Goal: Communication & Community: Answer question/provide support

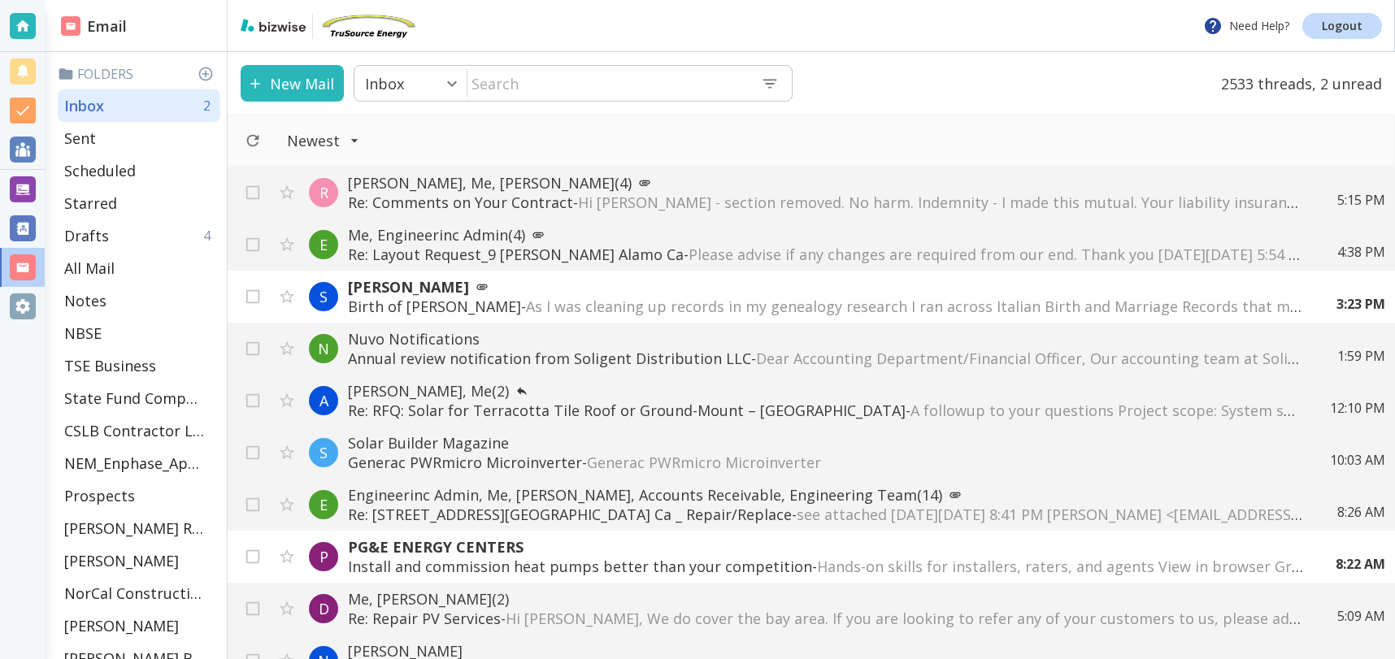
scroll to position [106, 0]
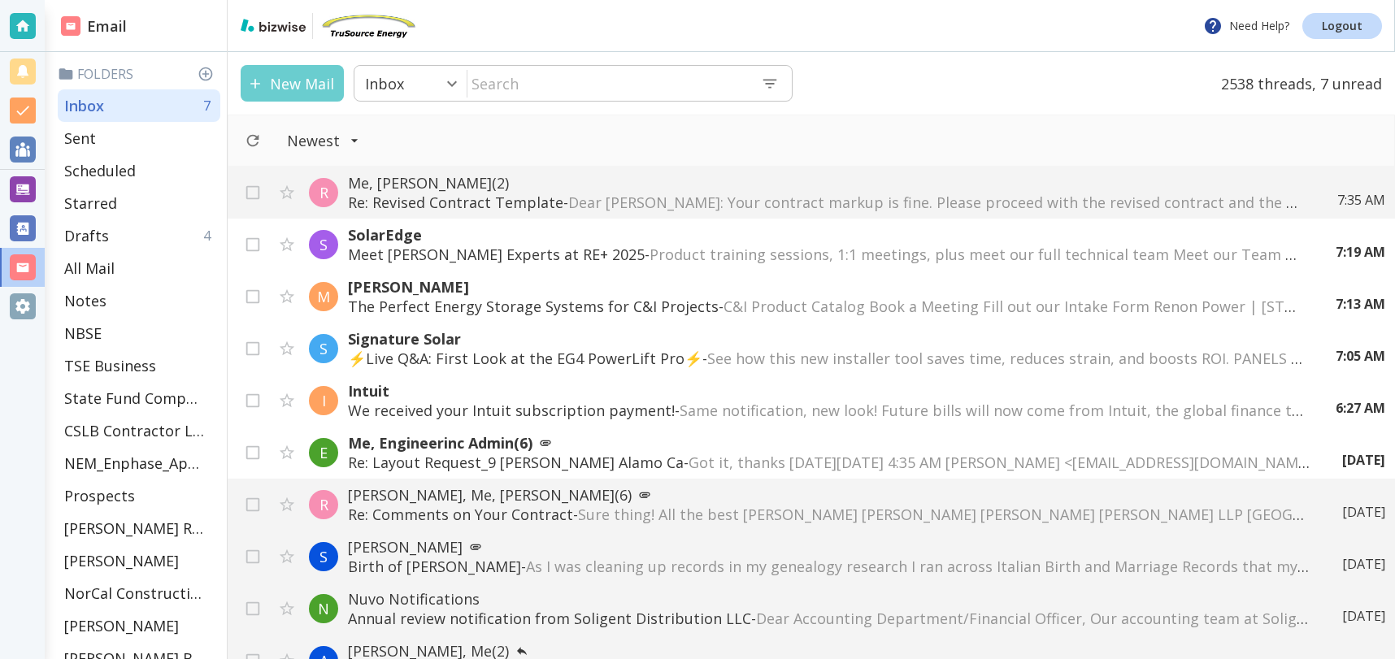
click at [301, 80] on button "New Mail" at bounding box center [292, 83] width 103 height 37
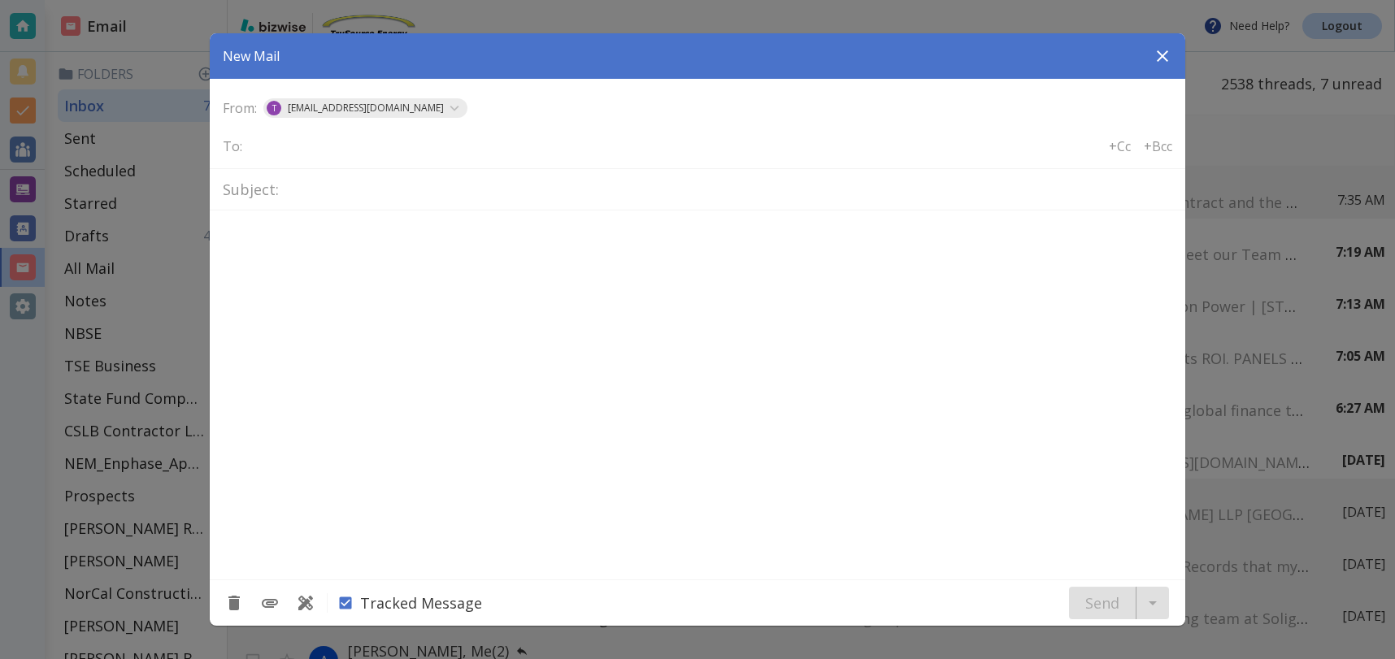
type textarea "<div class="bizwise_content"></div><div class="gmail_signature"><br>--<br><p>Th…"
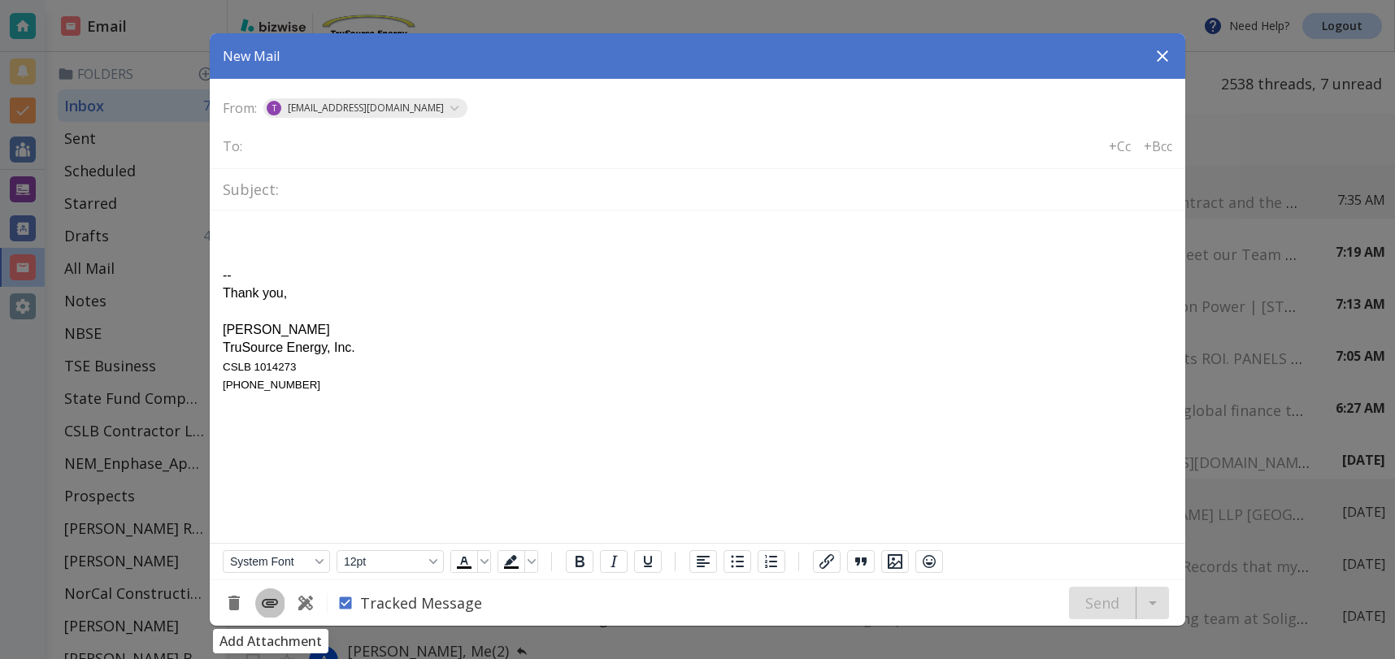
click at [273, 602] on icon "Add Attachment" at bounding box center [270, 603] width 16 height 9
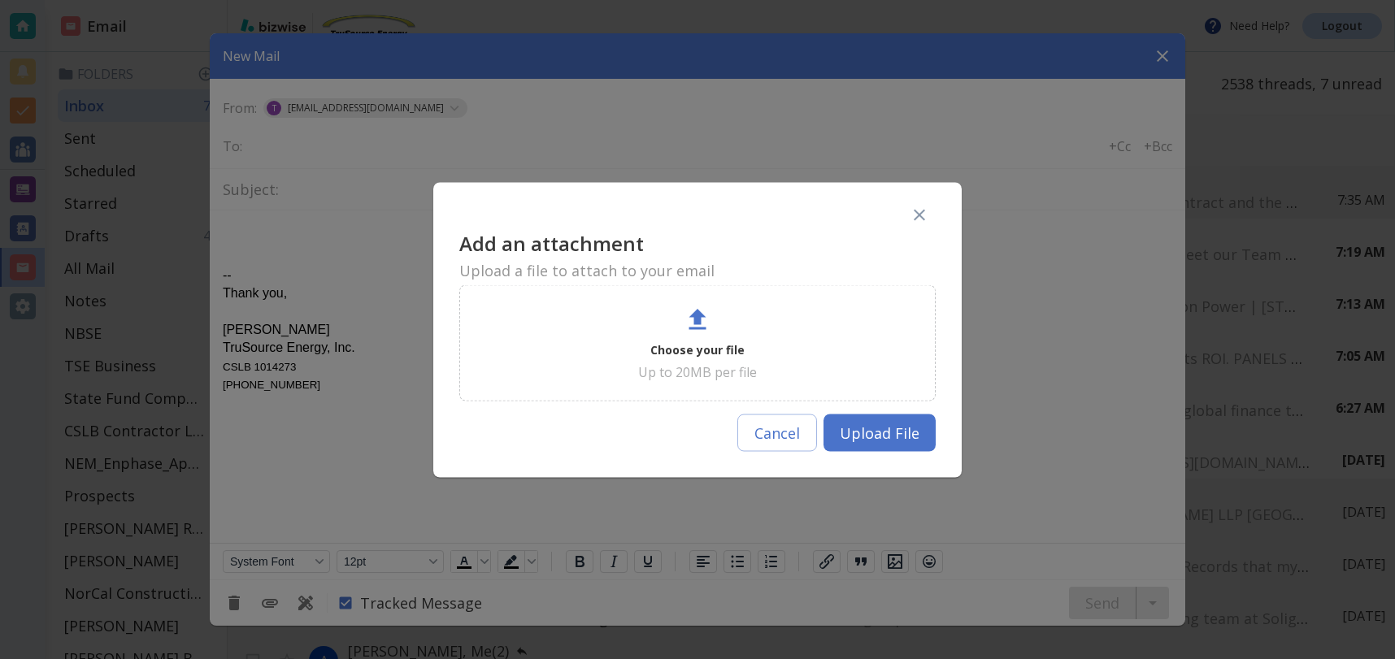
click at [681, 341] on p "Choose your file" at bounding box center [697, 350] width 94 height 20
click at [692, 320] on icon at bounding box center [697, 319] width 29 height 29
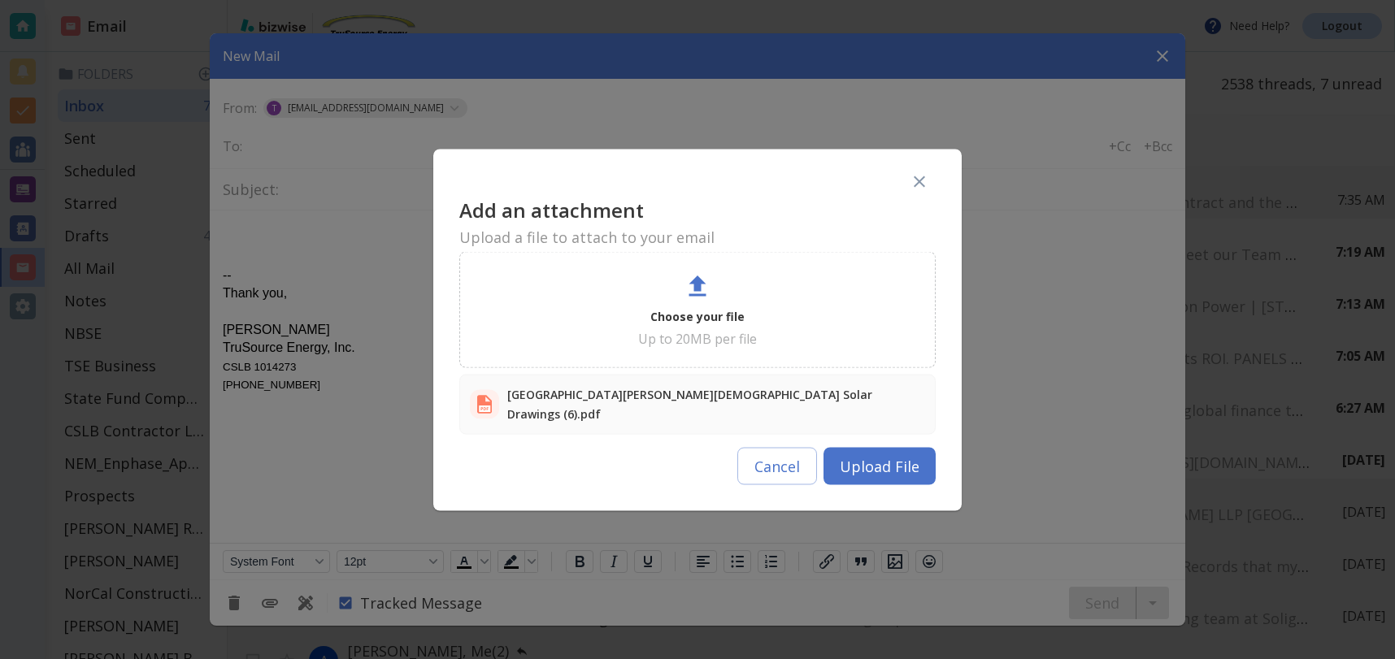
click at [885, 454] on button "Upload File" at bounding box center [880, 465] width 112 height 37
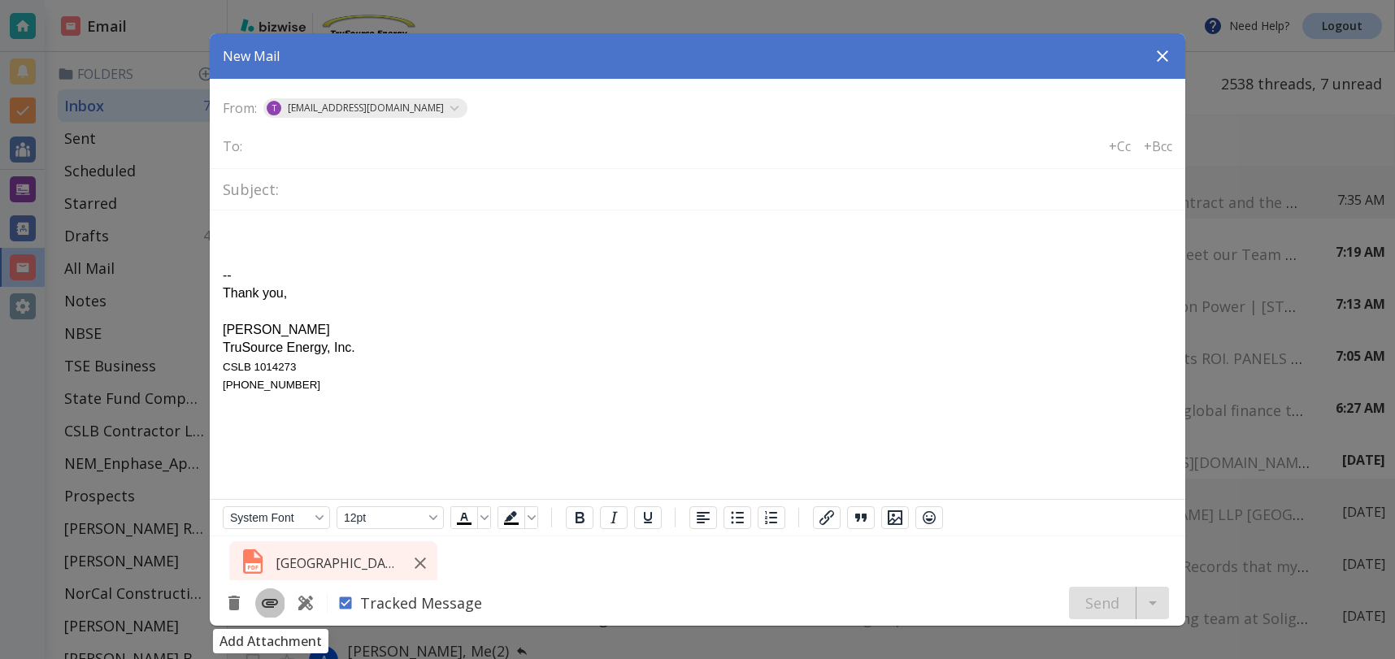
click at [267, 600] on icon "Add Attachment" at bounding box center [270, 603] width 16 height 9
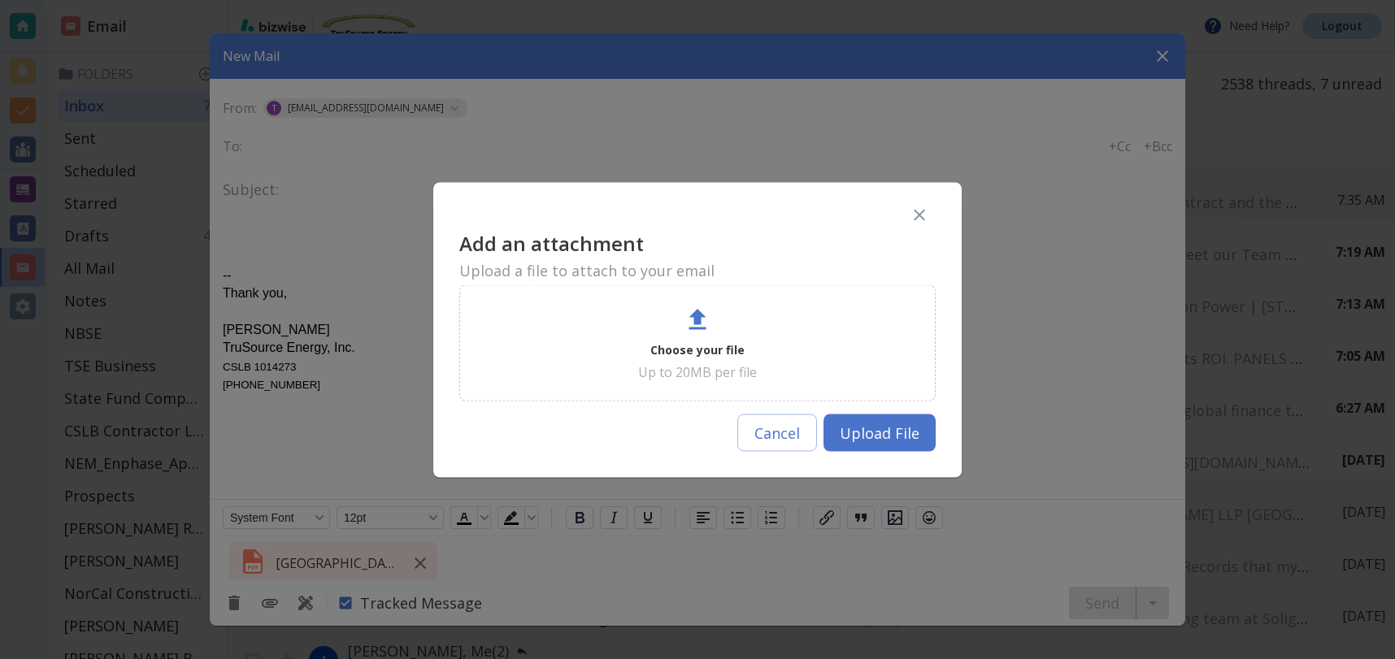
click at [702, 315] on icon at bounding box center [697, 319] width 17 height 21
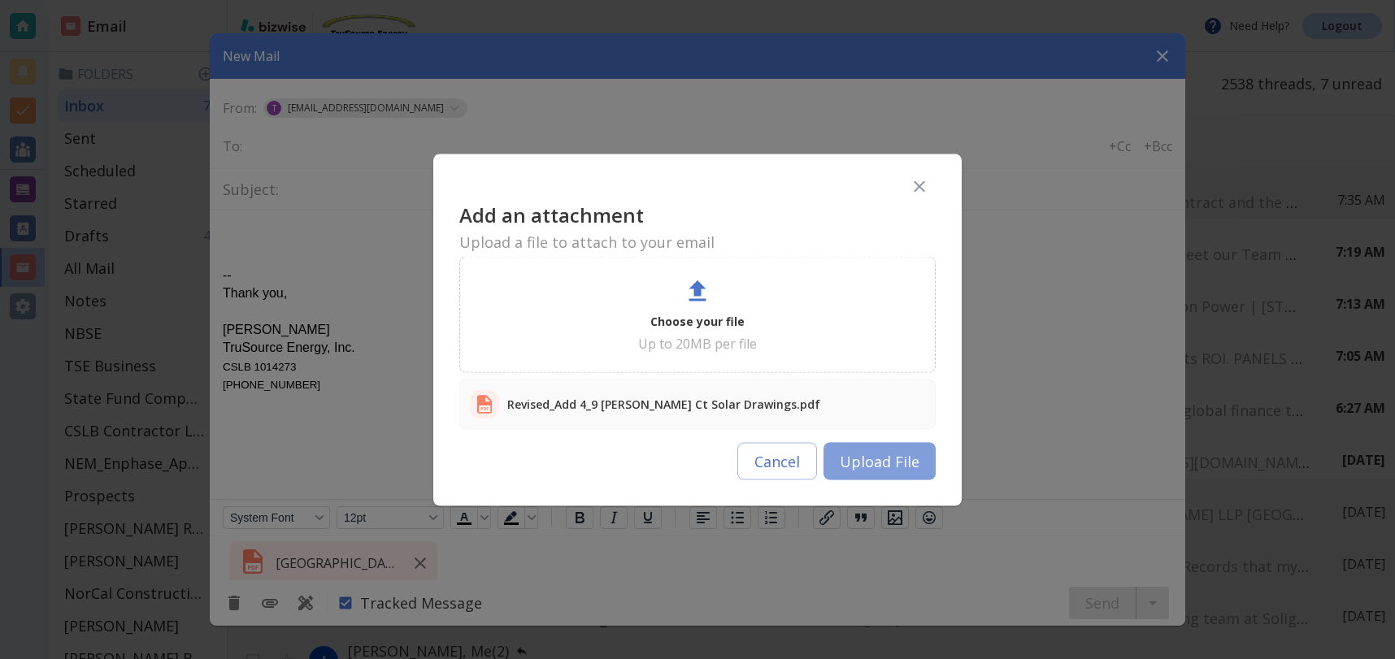
click at [910, 464] on button "Upload File" at bounding box center [880, 460] width 112 height 37
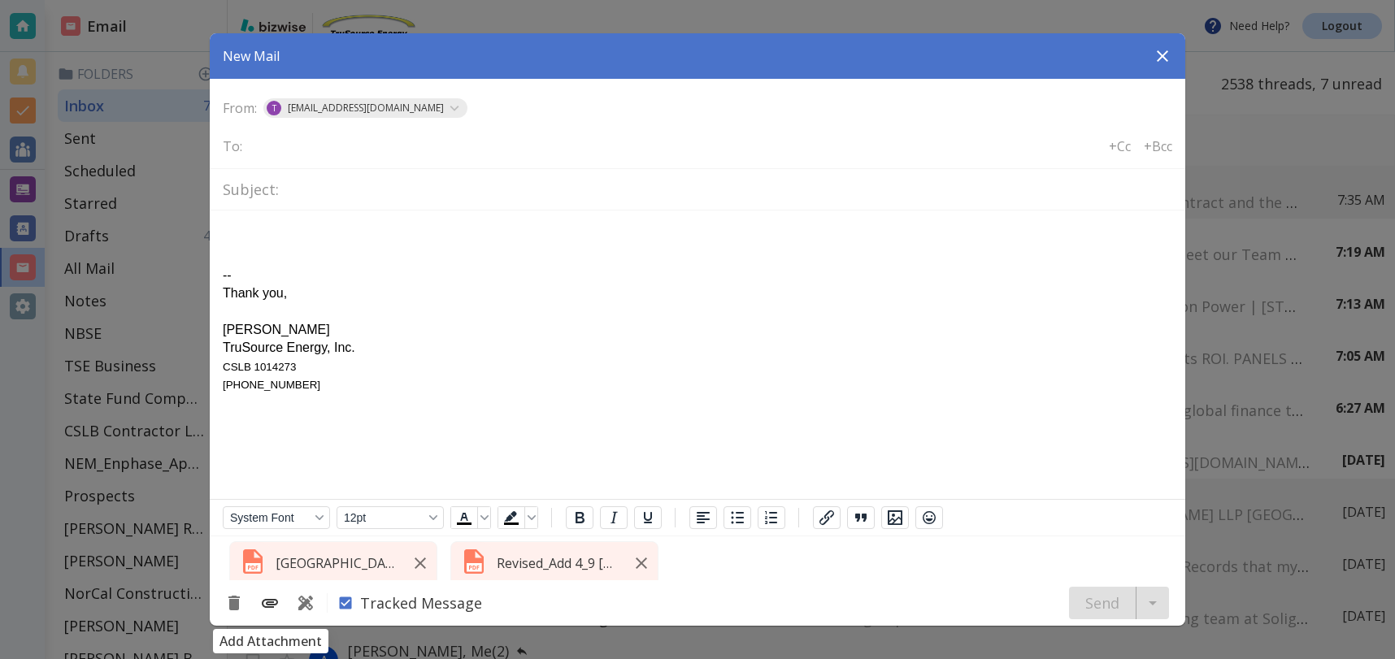
click at [263, 603] on icon "Add Attachment" at bounding box center [270, 604] width 20 height 20
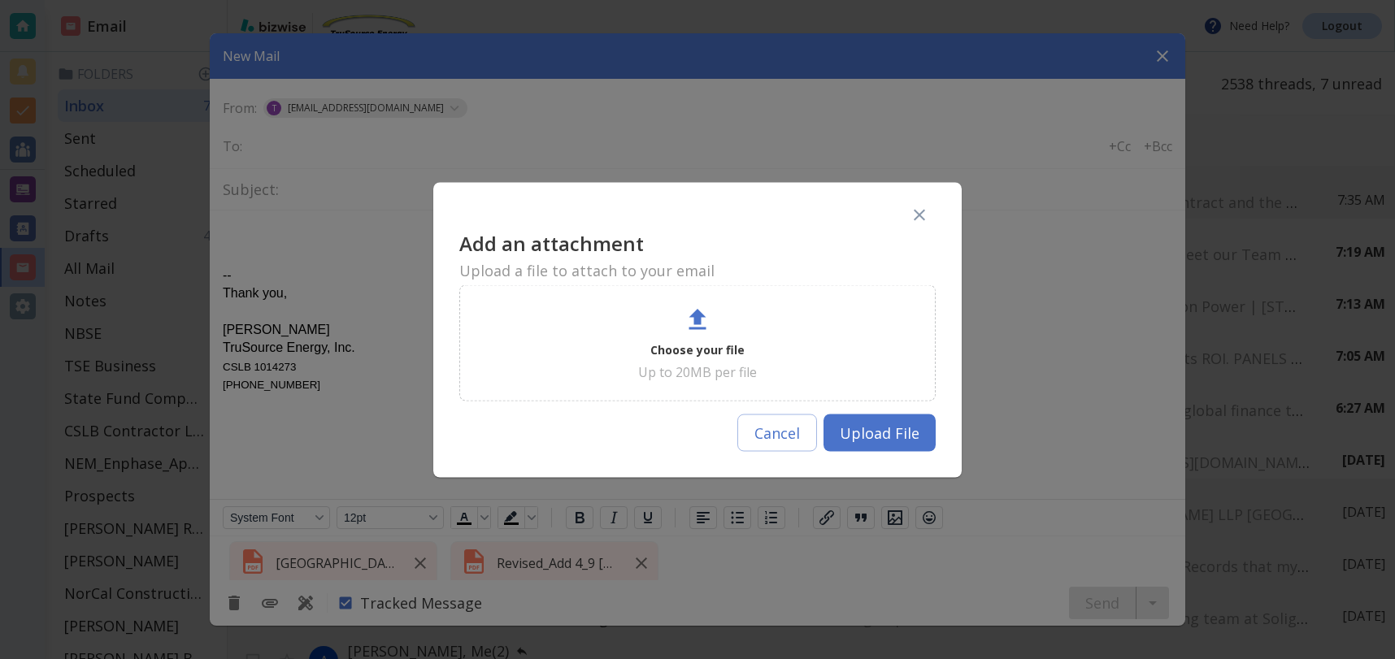
click at [700, 343] on p "Choose your file" at bounding box center [697, 350] width 94 height 20
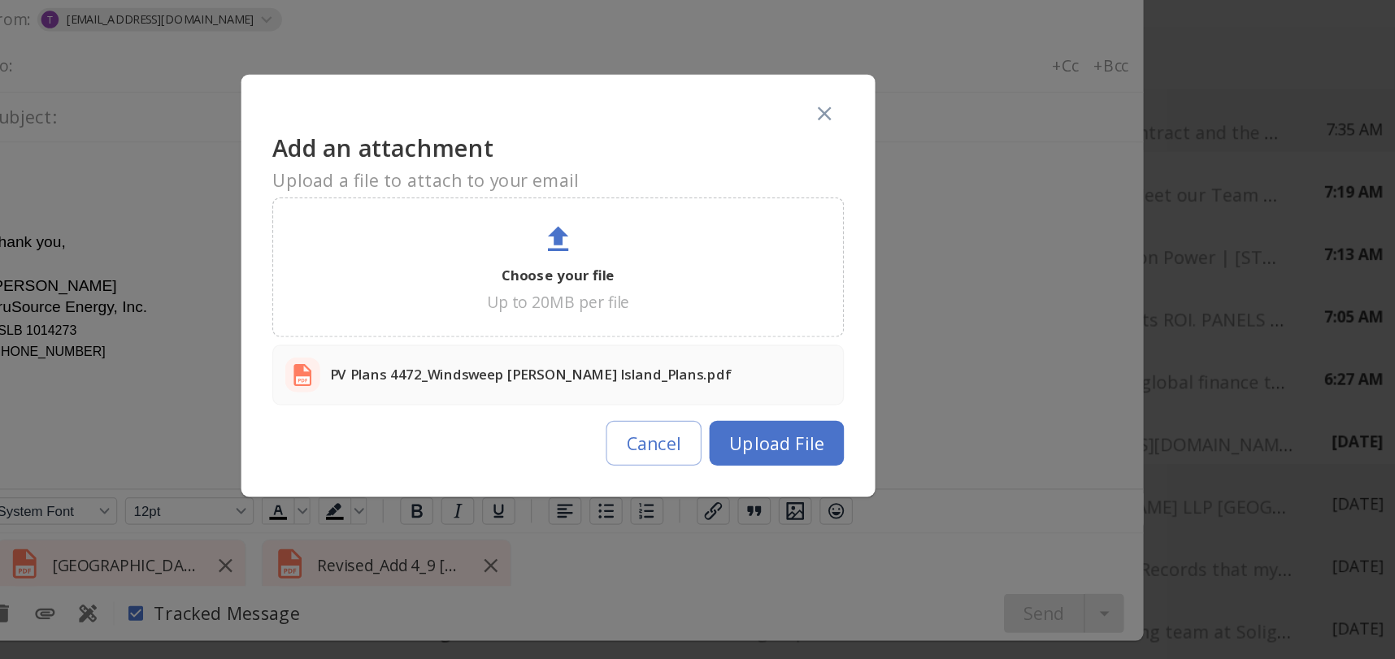
click at [907, 475] on button "Upload File" at bounding box center [880, 460] width 112 height 37
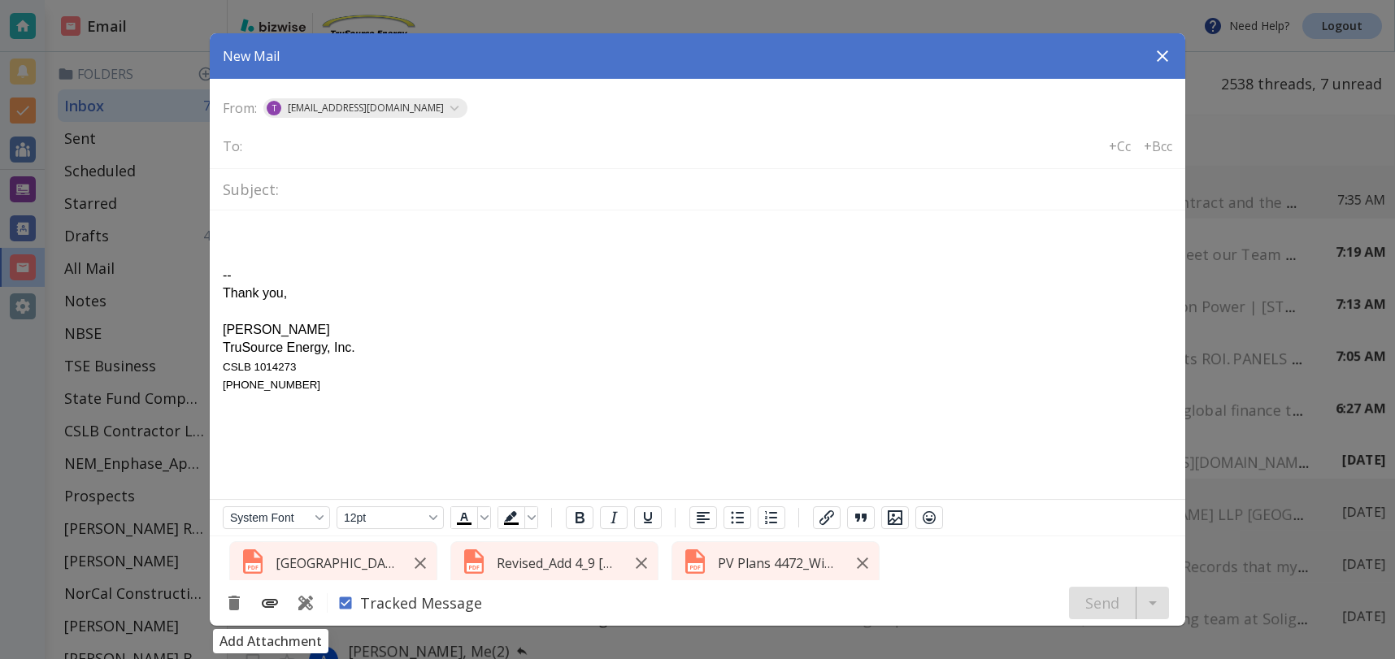
click at [267, 598] on icon "Add Attachment" at bounding box center [270, 604] width 20 height 20
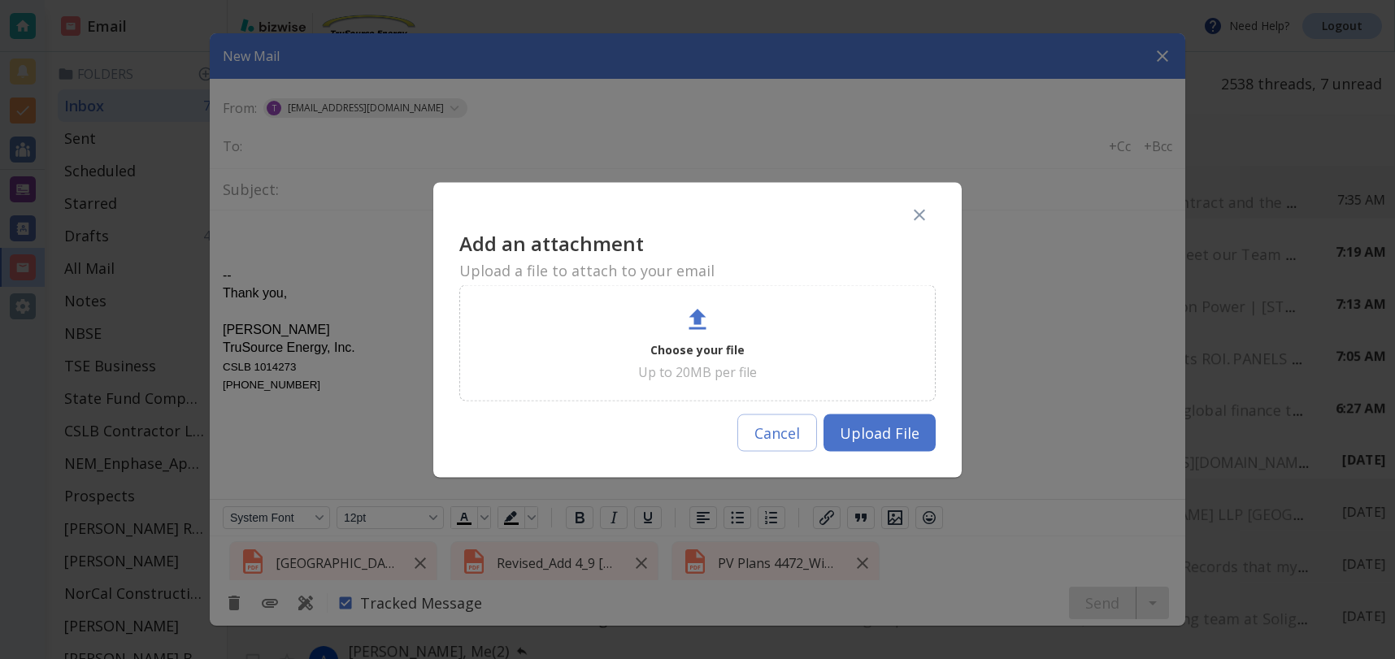
click at [689, 349] on p "Choose your file" at bounding box center [697, 350] width 94 height 20
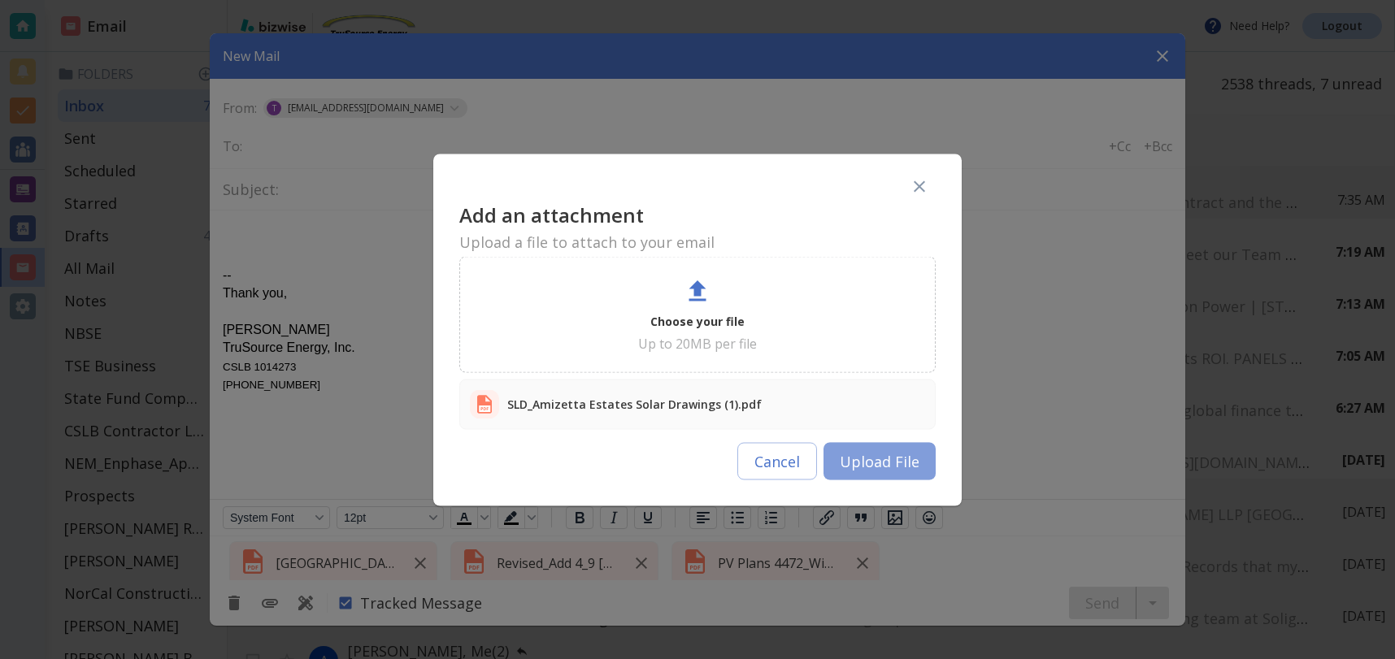
click at [894, 467] on button "Upload File" at bounding box center [880, 460] width 112 height 37
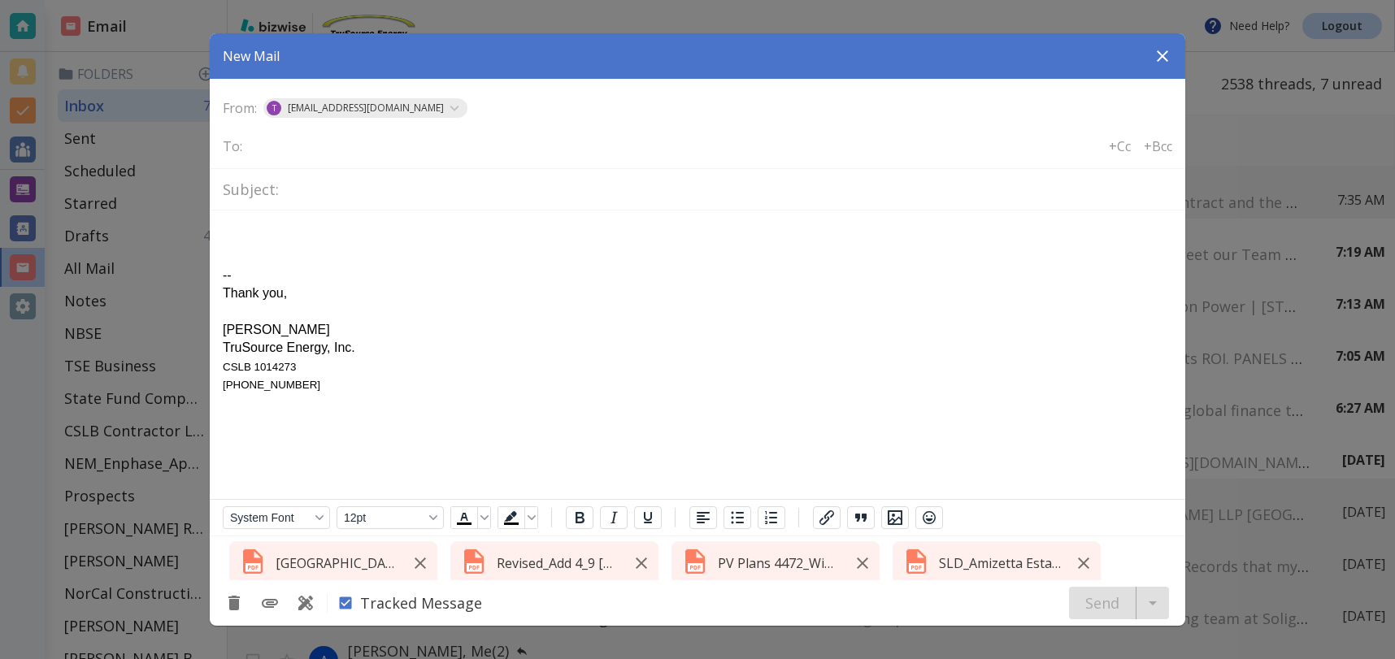
click at [280, 147] on input "text" at bounding box center [314, 145] width 131 height 23
type input "[PERSON_NAME][EMAIL_ADDRESS][DOMAIN_NAME]"
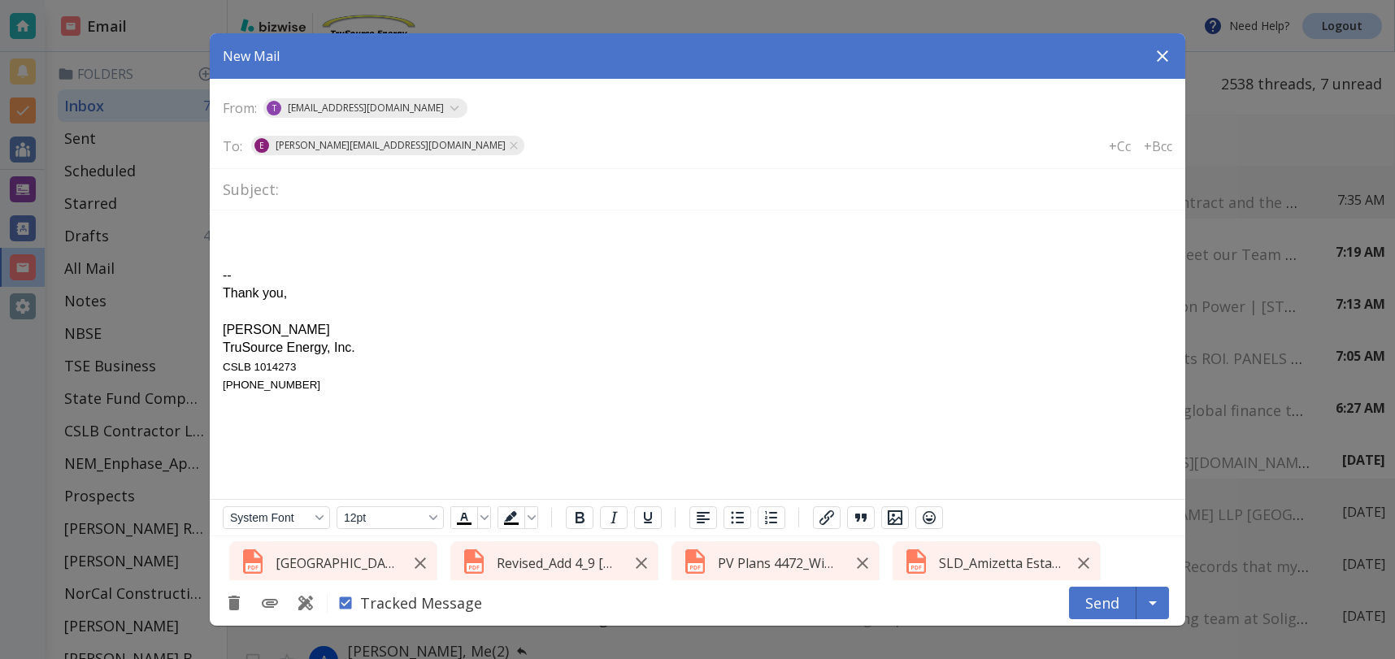
click at [333, 190] on input "text" at bounding box center [728, 190] width 887 height 28
click at [401, 185] on input "Various Jobs" at bounding box center [728, 190] width 887 height 28
type input "Various Jobs_Open"
drag, startPoint x: 252, startPoint y: 221, endPoint x: 367, endPoint y: 284, distance: 130.6
click at [252, 223] on html "-- Thank you, [PERSON_NAME] TruSource Energy, Inc. CSLB 1014273 [PHONE_NUMBER]" at bounding box center [698, 309] width 976 height 197
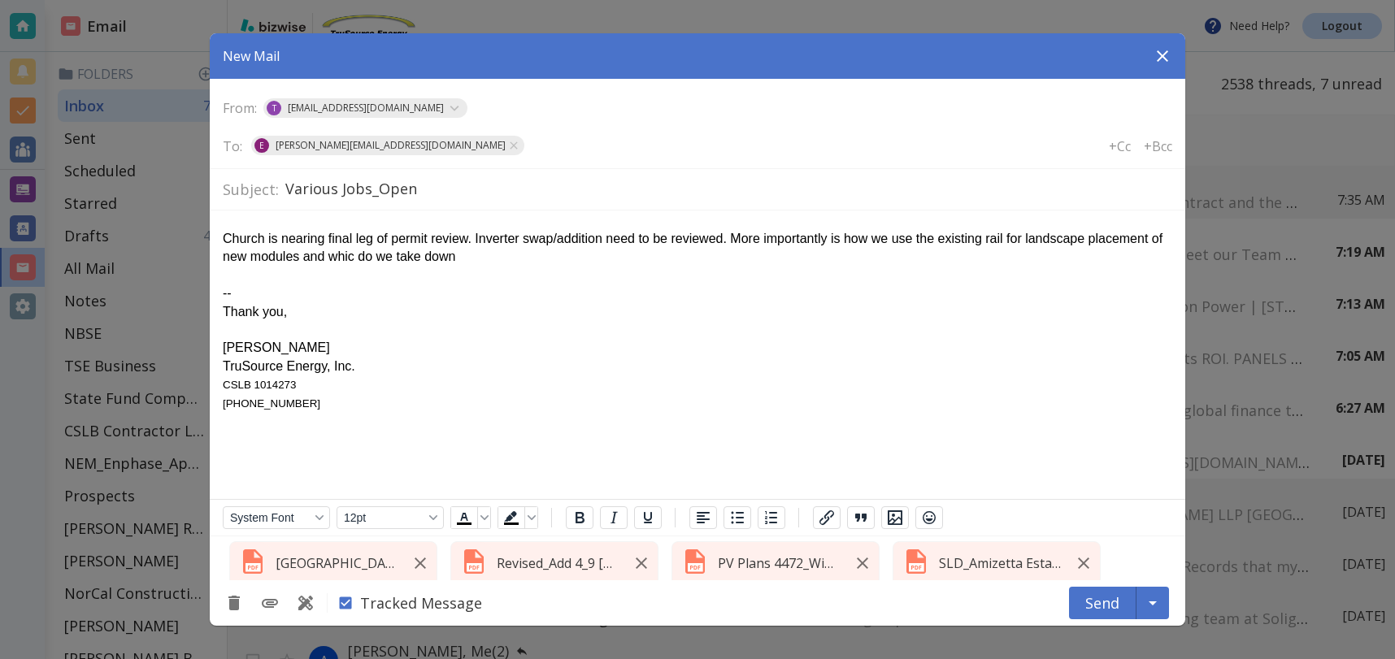
click at [368, 259] on div "Church is nearing final leg of permit review. Inverter swap/addition need to be…" at bounding box center [698, 248] width 950 height 37
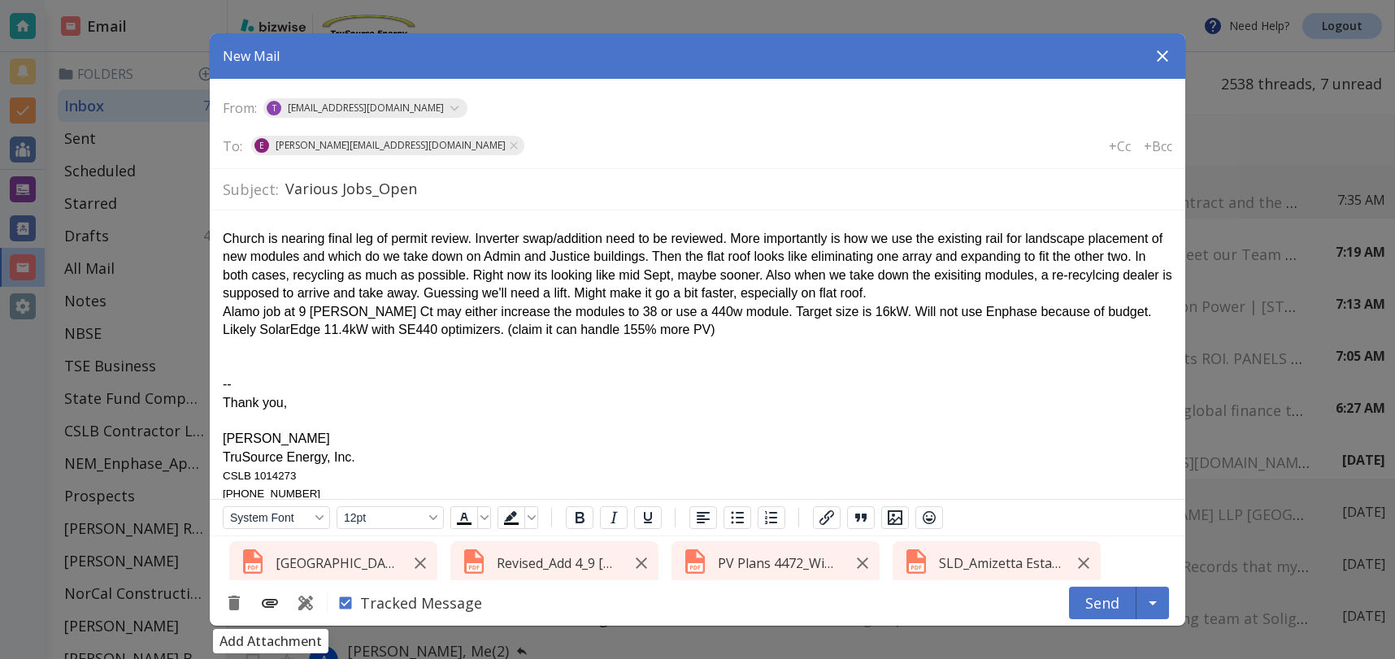
click at [273, 604] on icon "Add Attachment" at bounding box center [270, 603] width 16 height 9
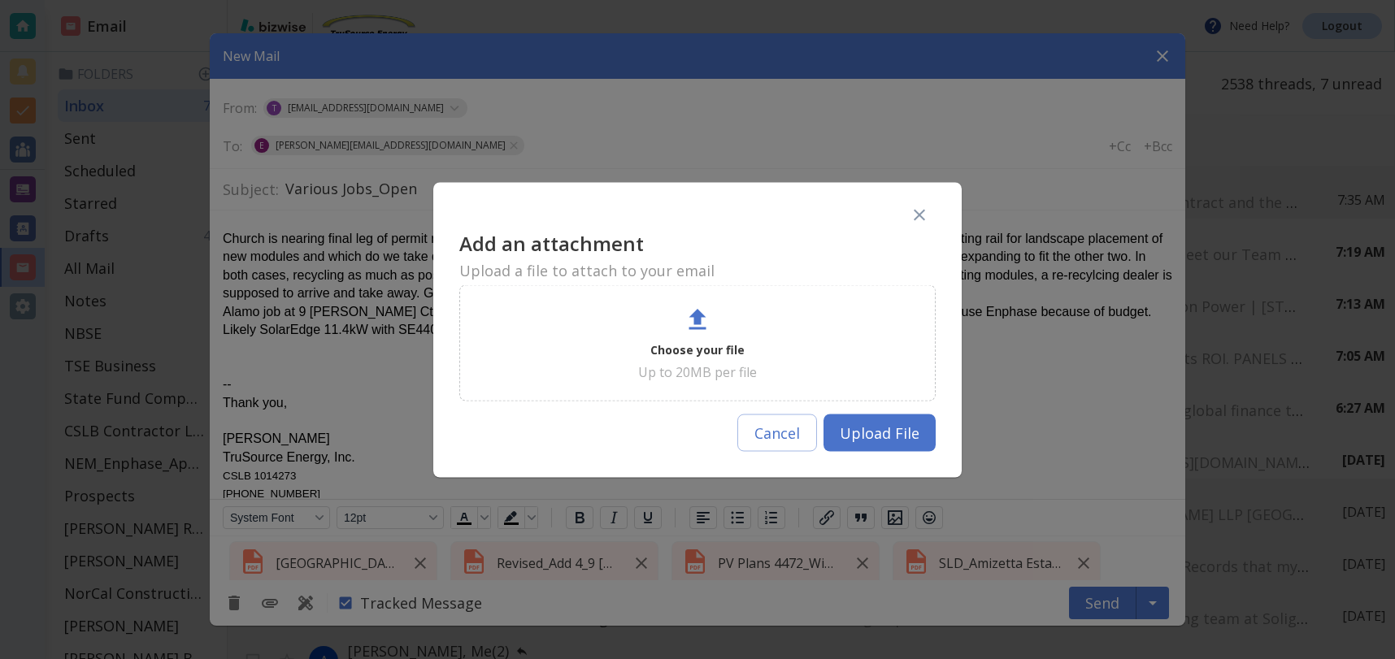
click at [694, 349] on p "Choose your file" at bounding box center [697, 350] width 94 height 20
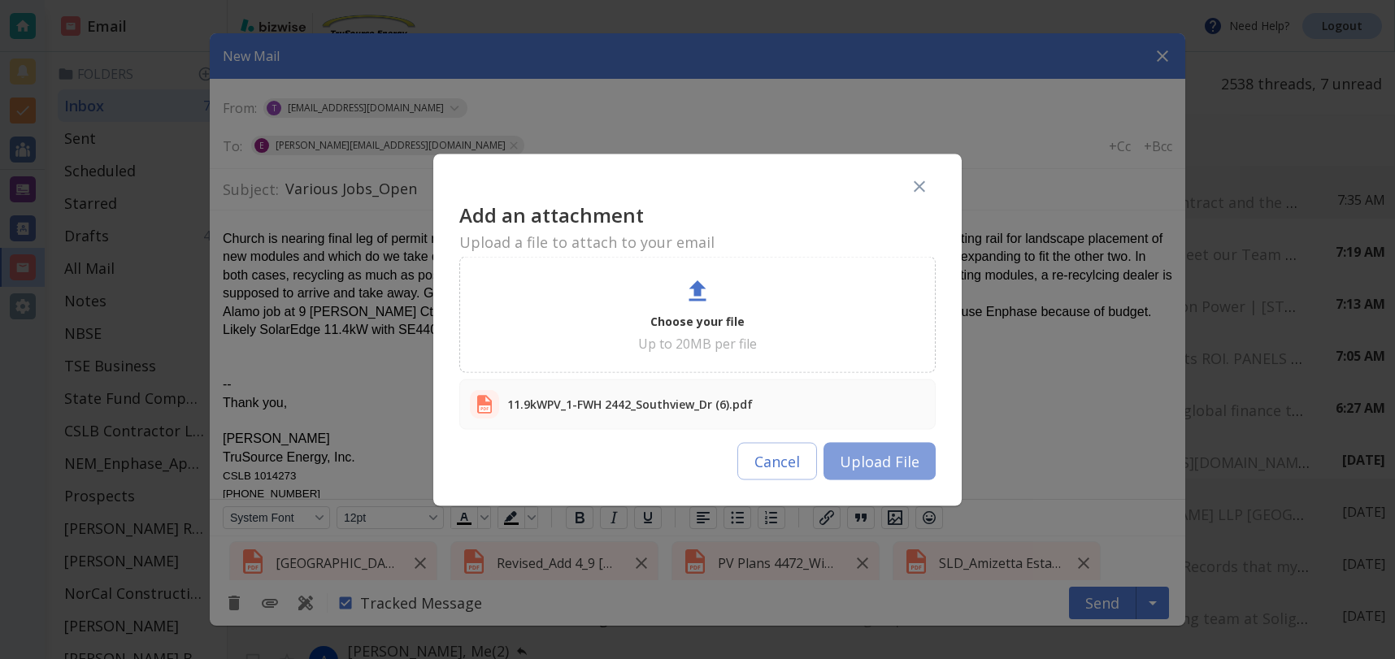
click at [879, 459] on button "Upload File" at bounding box center [880, 460] width 112 height 37
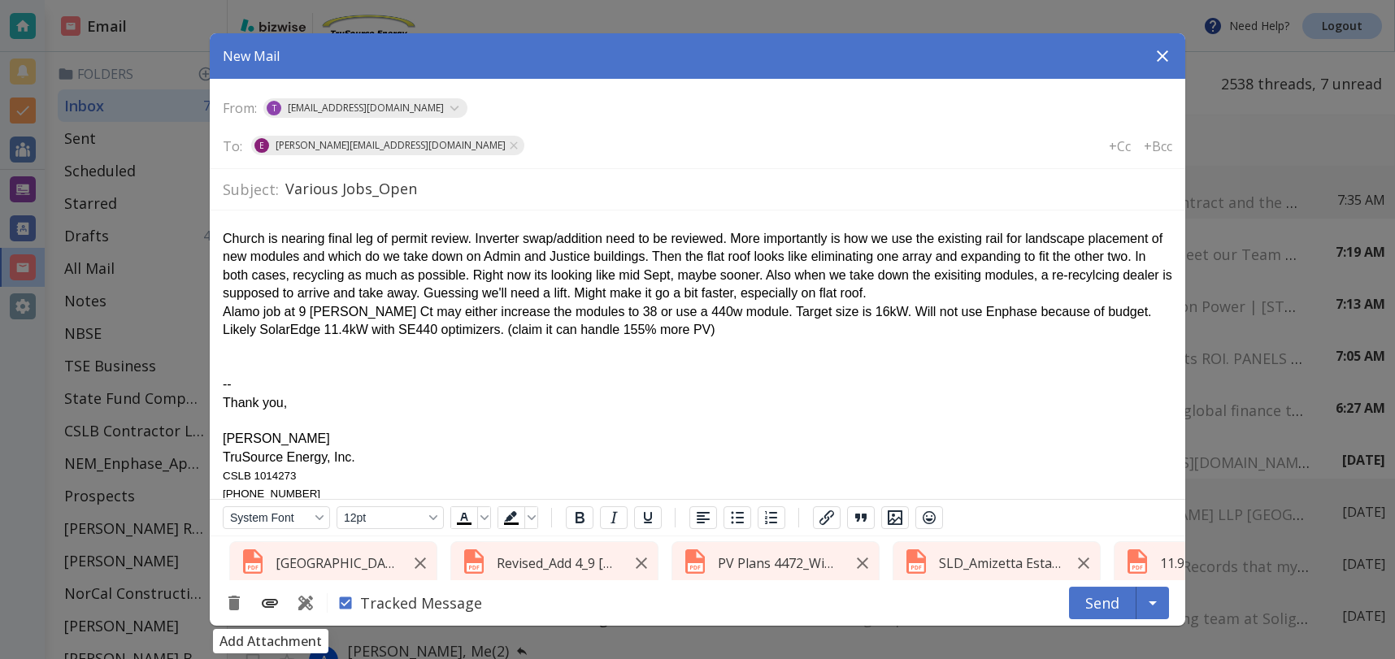
click at [271, 599] on icon "Add Attachment" at bounding box center [270, 603] width 16 height 9
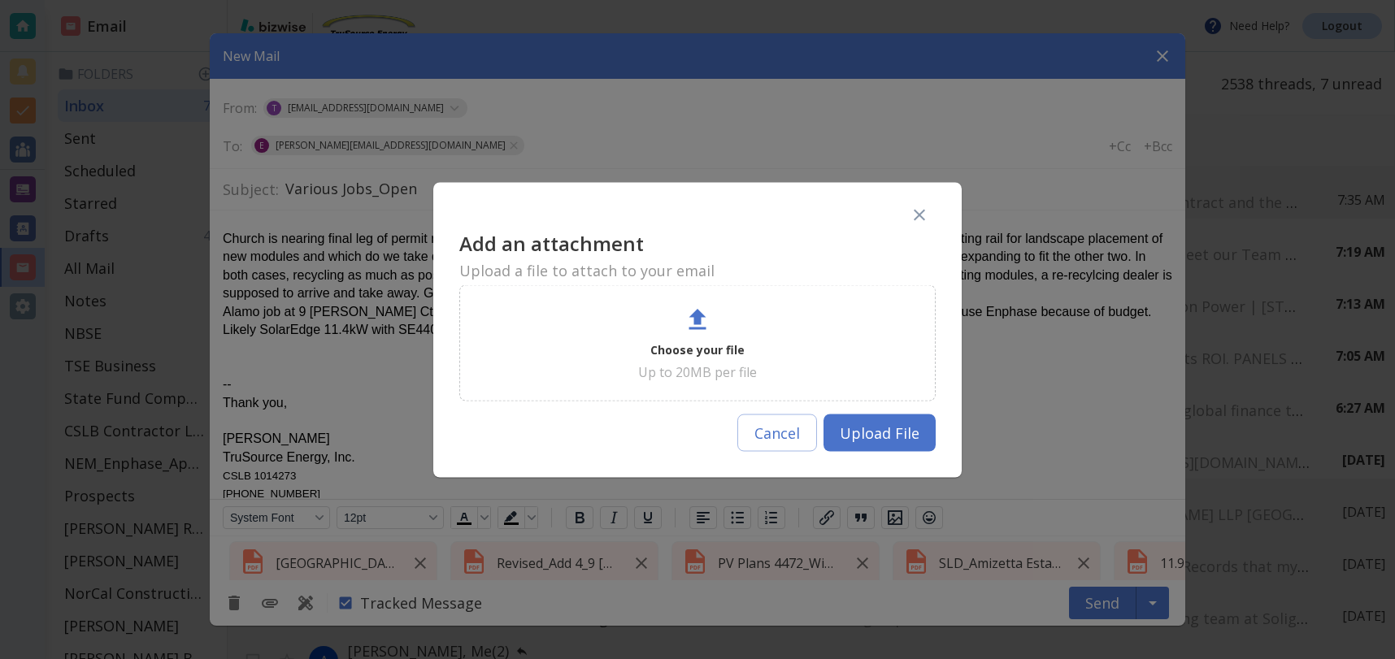
click at [702, 338] on div "Choose your file Up to 20MB per file" at bounding box center [698, 343] width 436 height 76
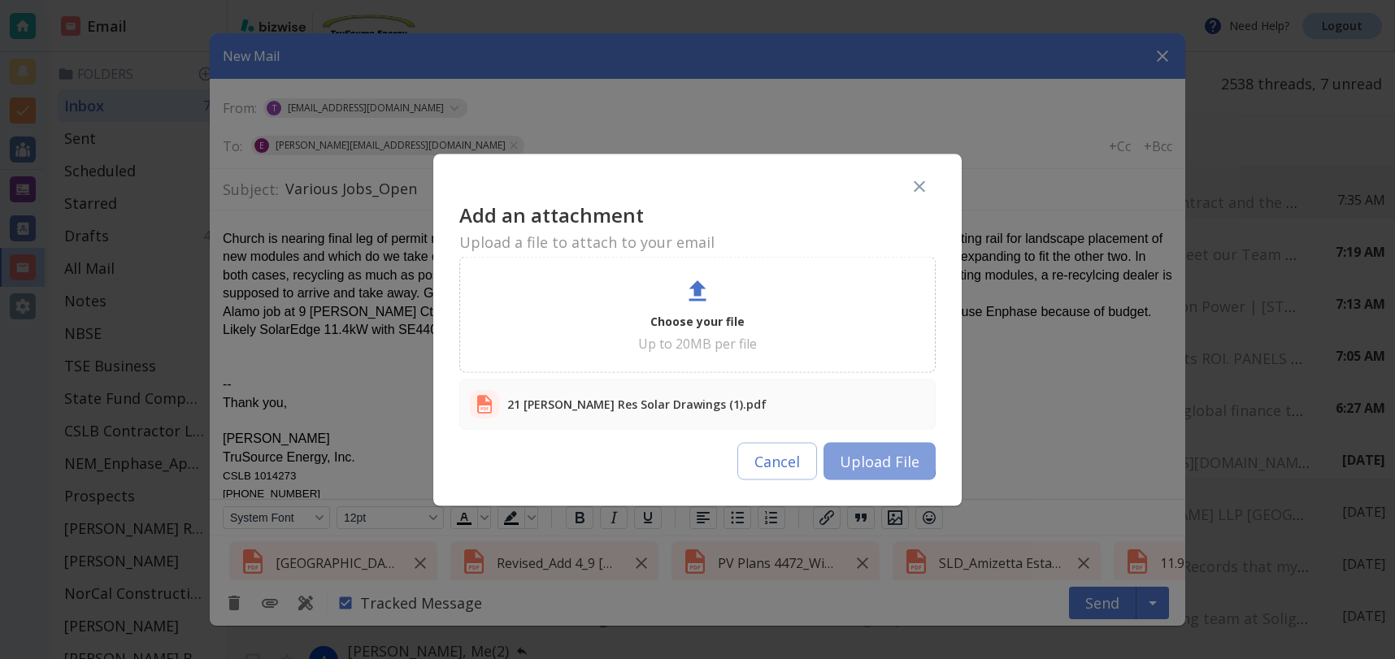
click at [854, 457] on button "Upload File" at bounding box center [880, 460] width 112 height 37
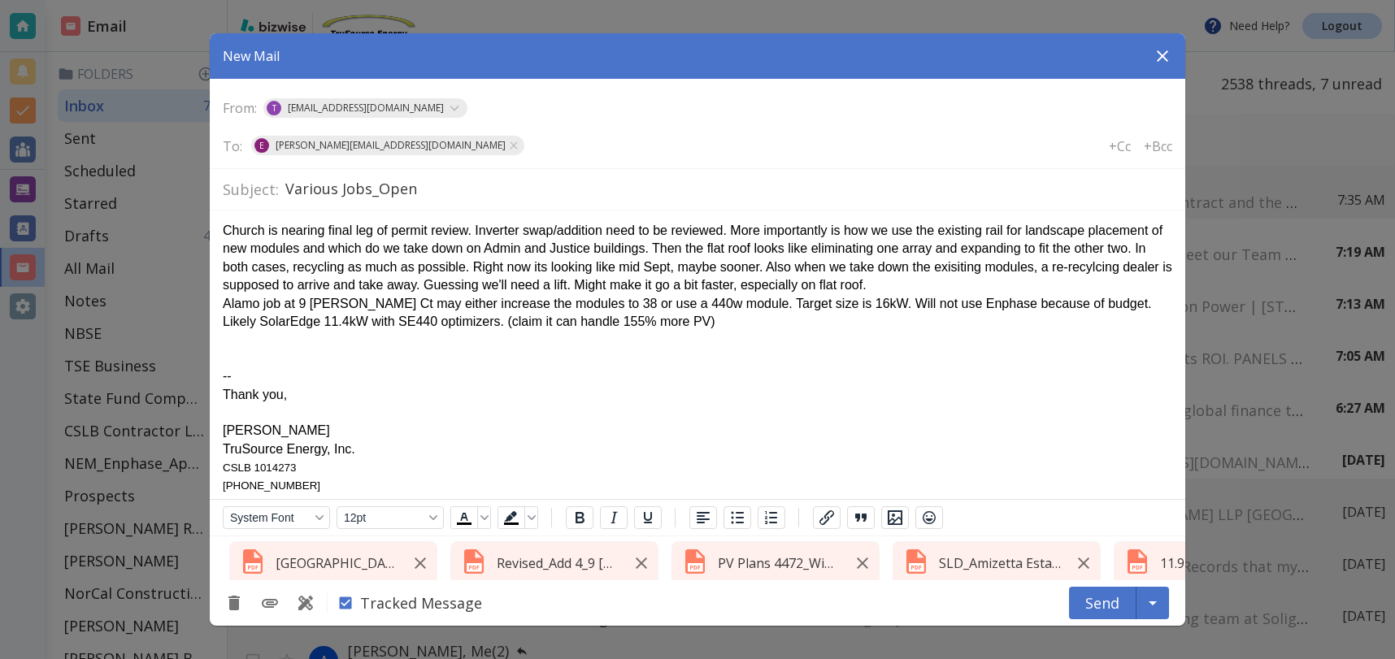
scroll to position [18, 0]
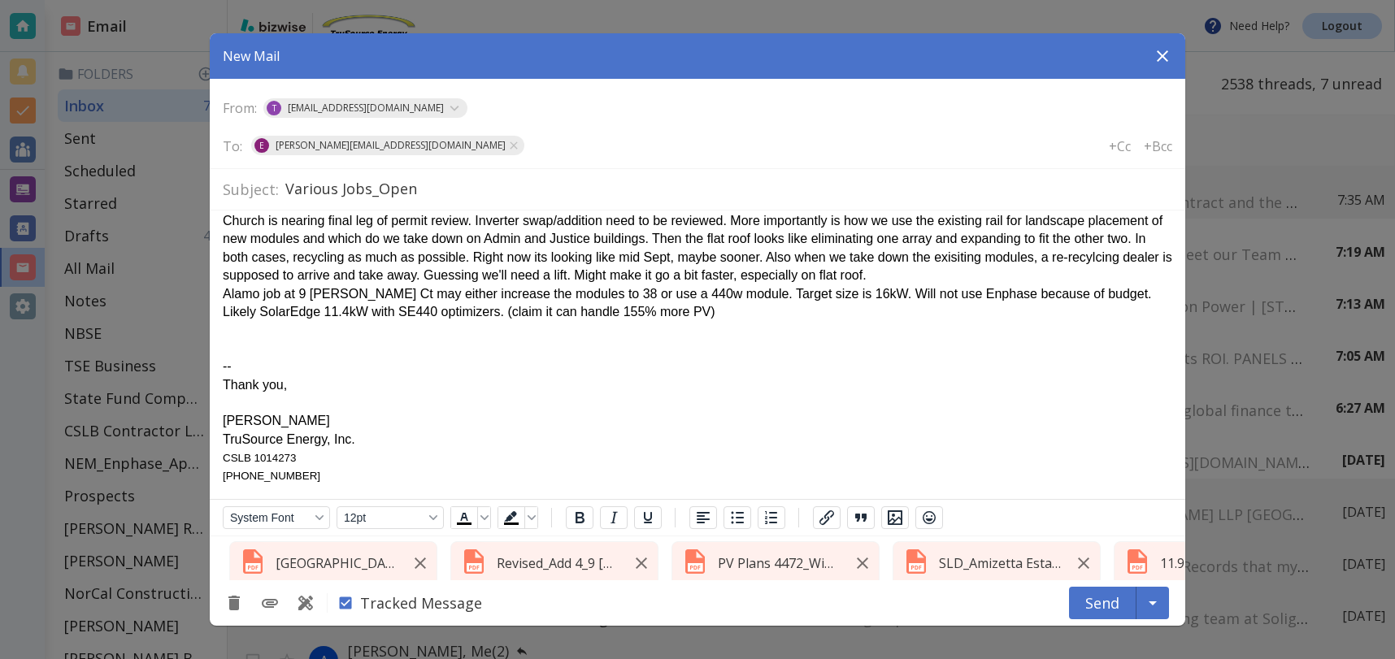
drag, startPoint x: 228, startPoint y: 332, endPoint x: 259, endPoint y: 344, distance: 33.2
click at [228, 332] on div "Rich Text Area. Press ALT-0 for help." at bounding box center [698, 330] width 950 height 18
click at [1098, 612] on button "Send" at bounding box center [1102, 603] width 67 height 33
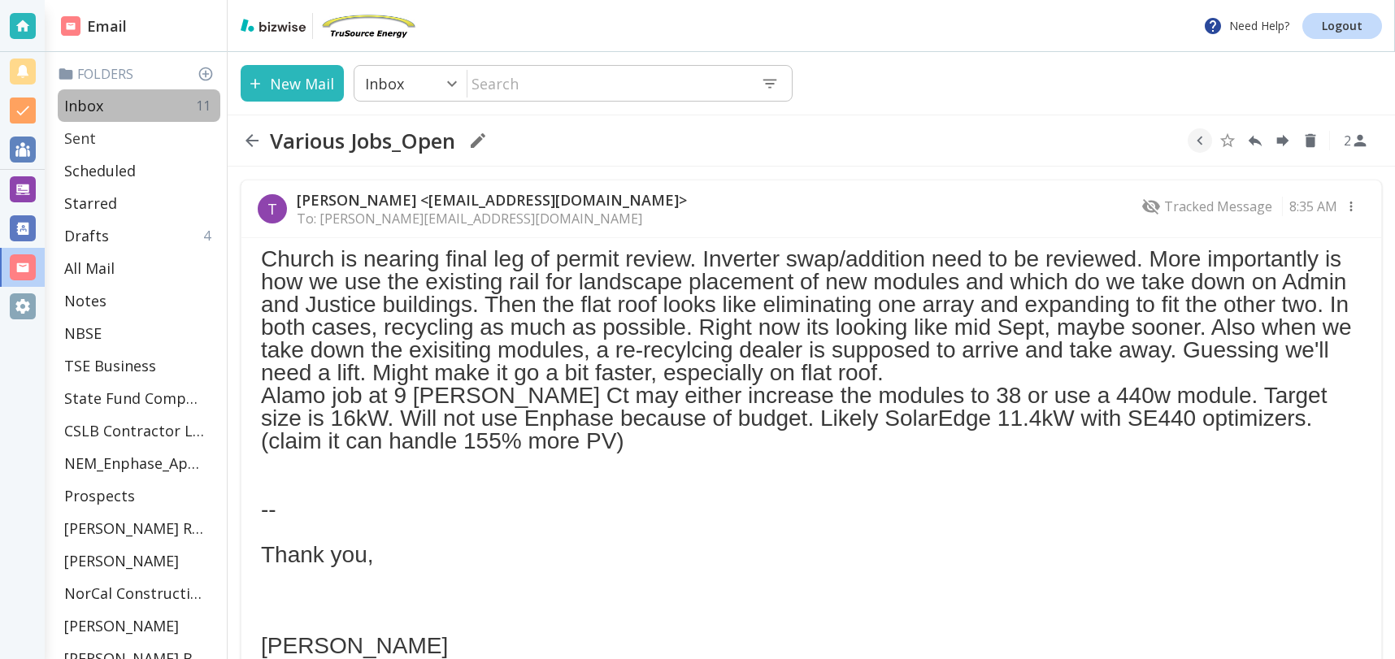
drag, startPoint x: 99, startPoint y: 106, endPoint x: 139, endPoint y: 138, distance: 51.4
click at [99, 106] on p "Inbox" at bounding box center [83, 106] width 39 height 20
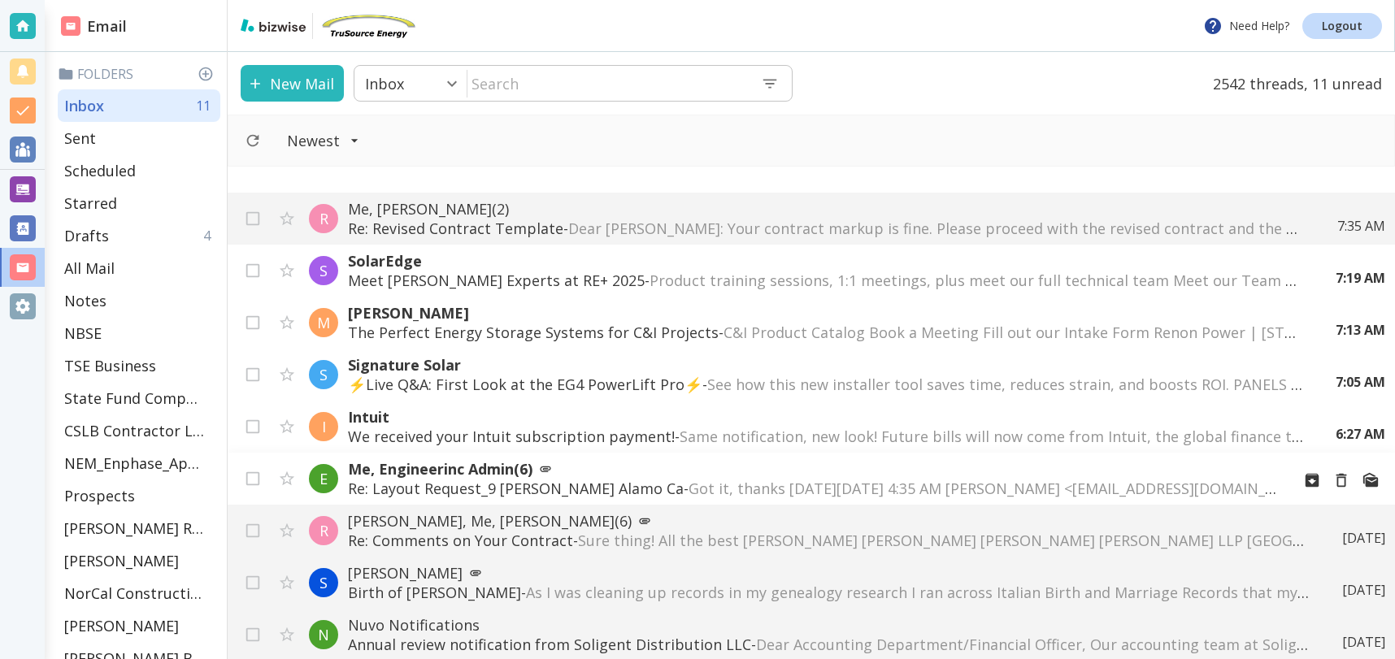
click at [515, 479] on p "Re: Layout Request_9 [PERSON_NAME] Alamo Ca - Got it, thanks [DATE][DATE] 4:35 …" at bounding box center [813, 489] width 930 height 20
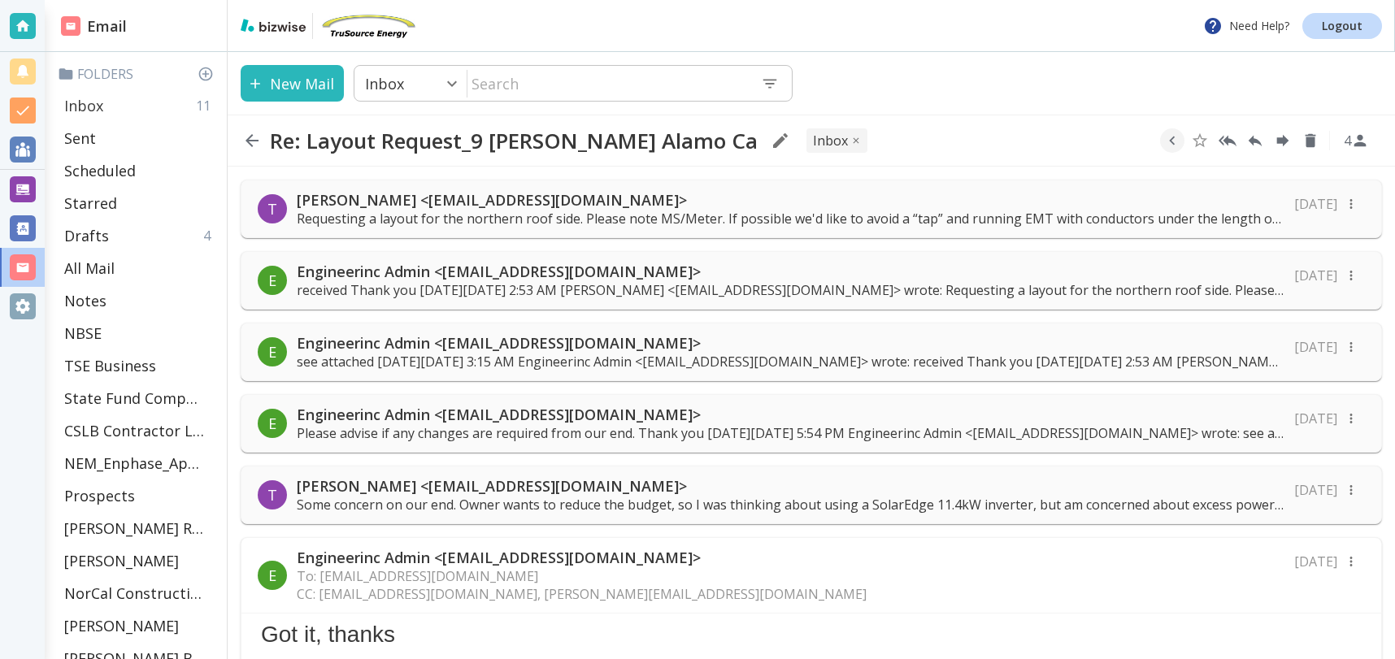
click at [127, 107] on div "Inbox 11" at bounding box center [139, 105] width 163 height 33
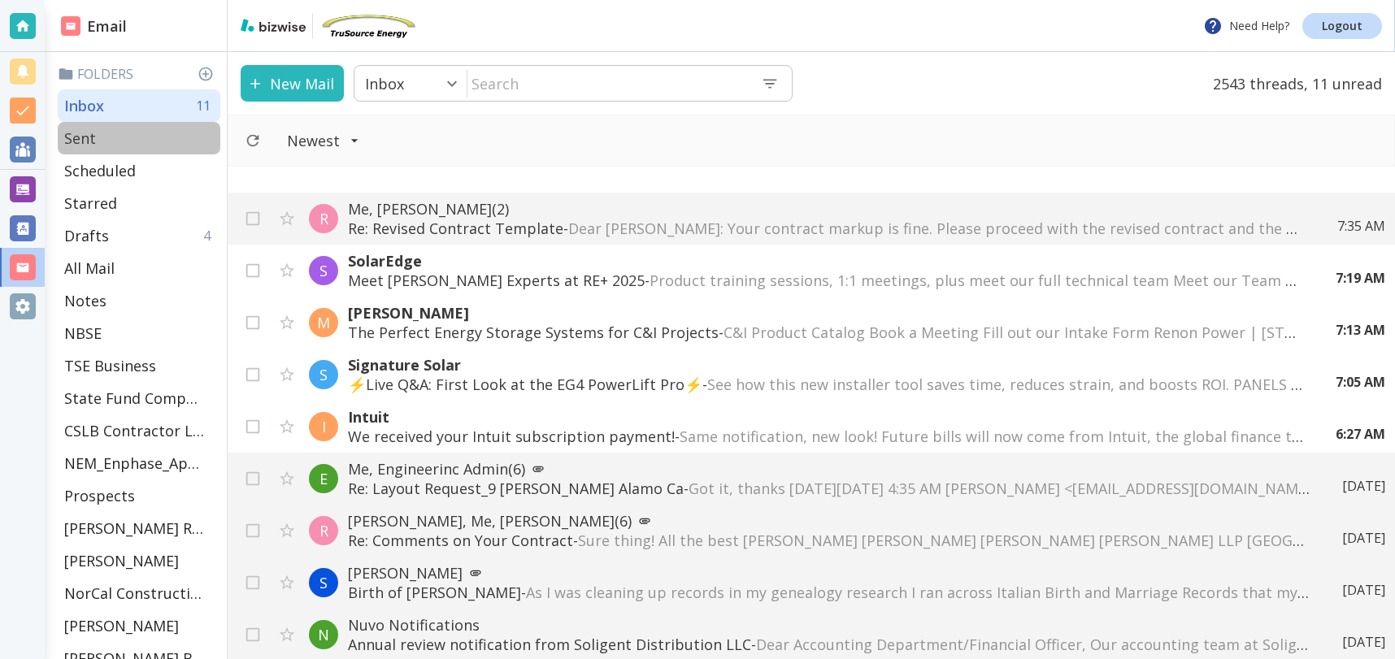
click at [99, 133] on div "Sent" at bounding box center [139, 138] width 163 height 33
type input "1"
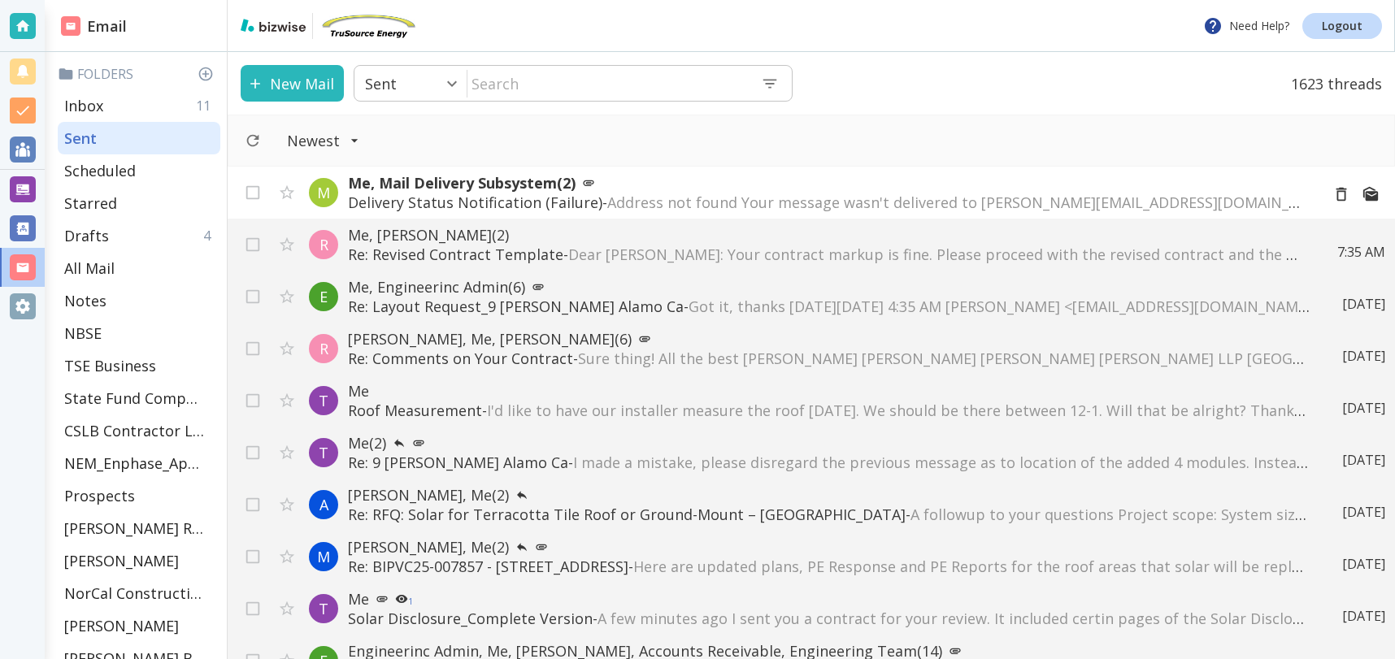
click at [710, 191] on p "Me, Mail Delivery Subsystem (2)" at bounding box center [827, 183] width 959 height 20
